Goal: Complete application form

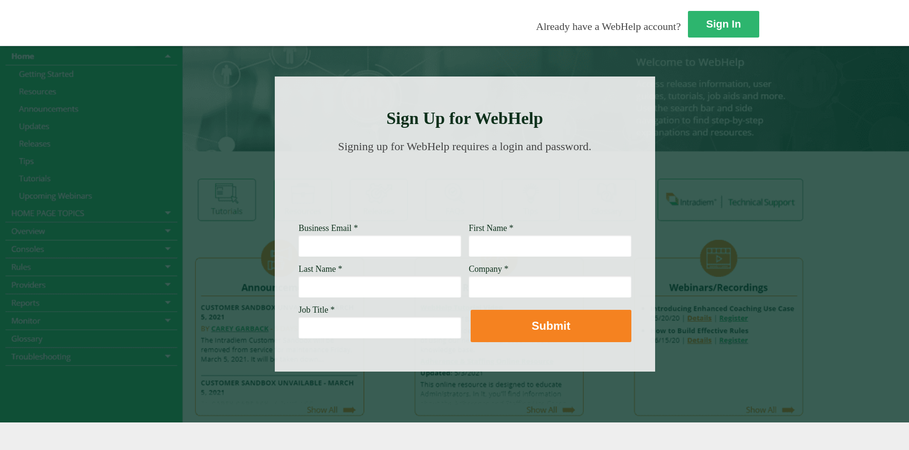
click at [299, 239] on input "Business Email *" at bounding box center [380, 246] width 163 height 22
type input "[EMAIL_ADDRESS][PERSON_NAME][DOMAIN_NAME]"
click at [469, 246] on input "First Name *" at bounding box center [550, 246] width 163 height 22
type input "Carolina"
click at [299, 289] on input "Last Name *" at bounding box center [380, 287] width 163 height 22
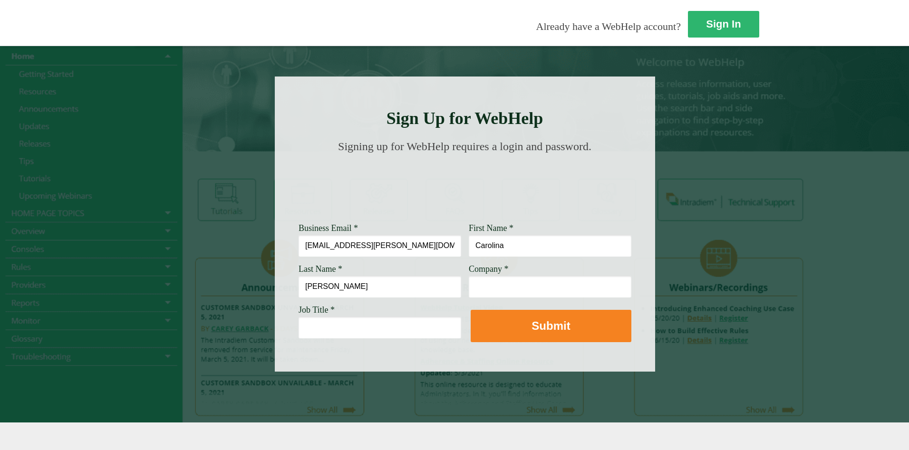
type input "[PERSON_NAME]"
click at [469, 285] on input "Company *" at bounding box center [550, 287] width 163 height 22
type input "[PERSON_NAME] Fargo"
click at [299, 337] on input "Job Title *" at bounding box center [380, 328] width 163 height 22
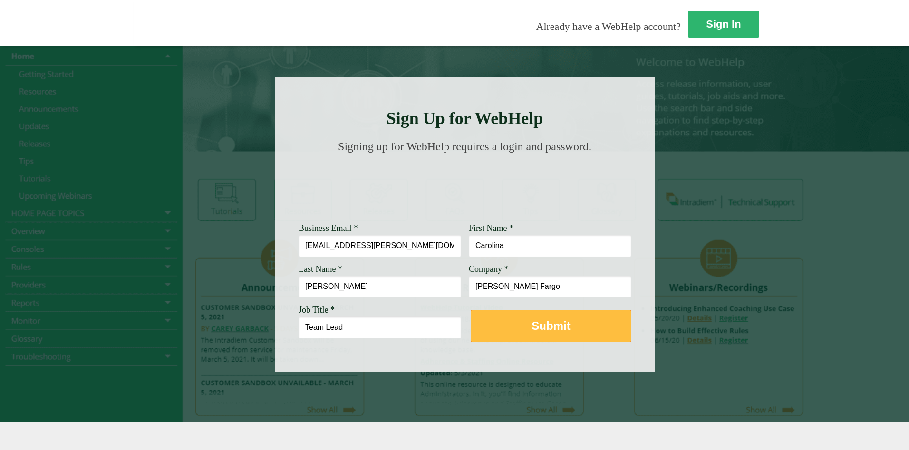
type input "Team Lead"
click at [532, 325] on strong "Submit" at bounding box center [551, 326] width 39 height 13
